Goal: Check status: Check status

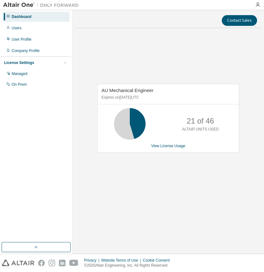
drag, startPoint x: 92, startPoint y: 45, endPoint x: 118, endPoint y: 48, distance: 26.3
click at [92, 45] on div "AU Mechanical Engineer Expires on [DATE] UTC 21 of 46 ALTAIR UNITS USED View Li…" at bounding box center [168, 121] width 185 height 177
